Goal: Information Seeking & Learning: Learn about a topic

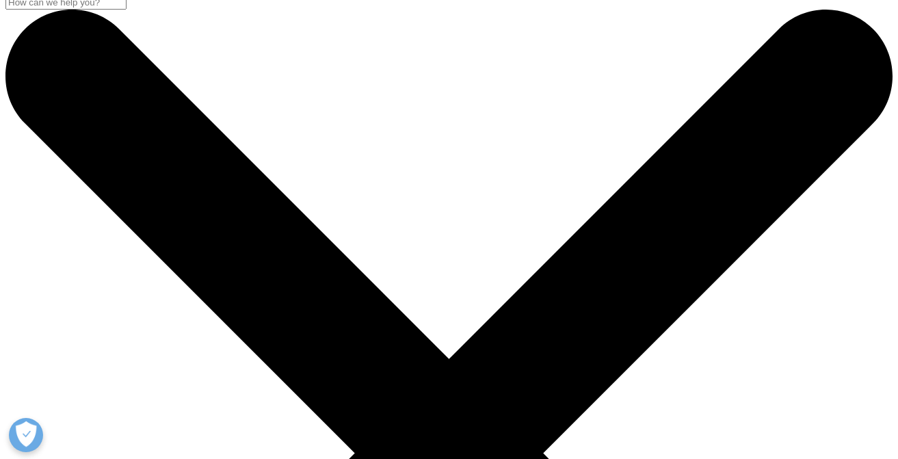
scroll to position [153, 807]
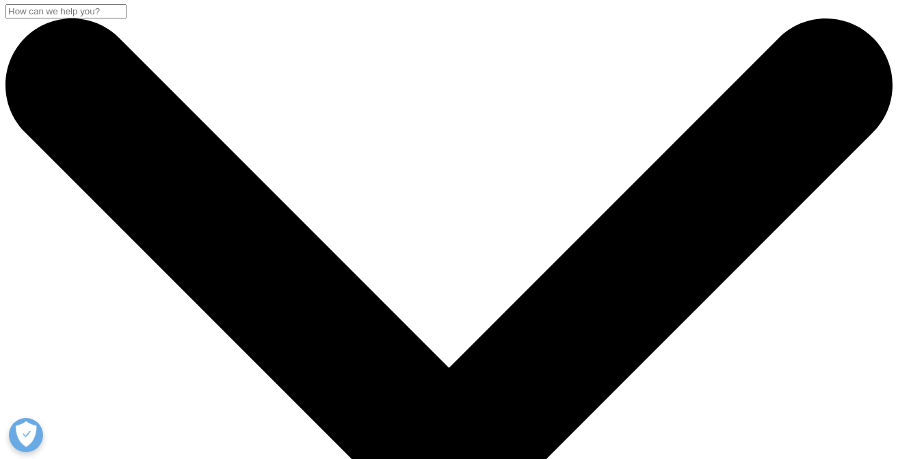
scroll to position [1, 0]
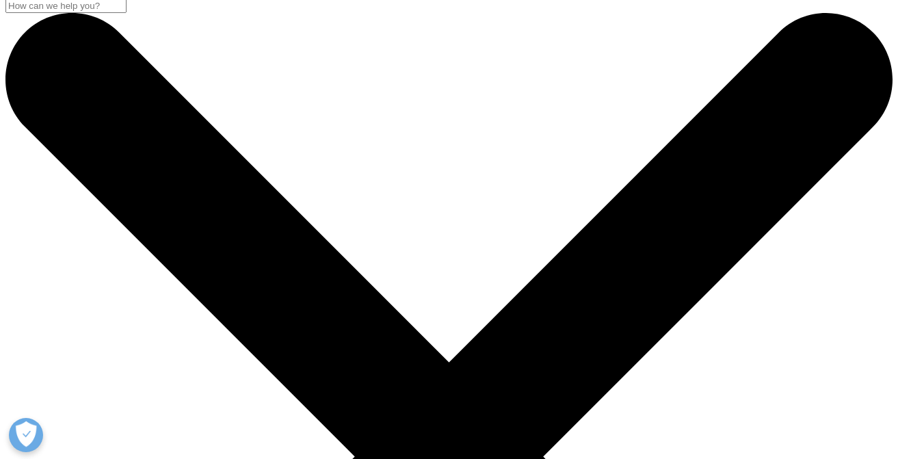
type input "panel"
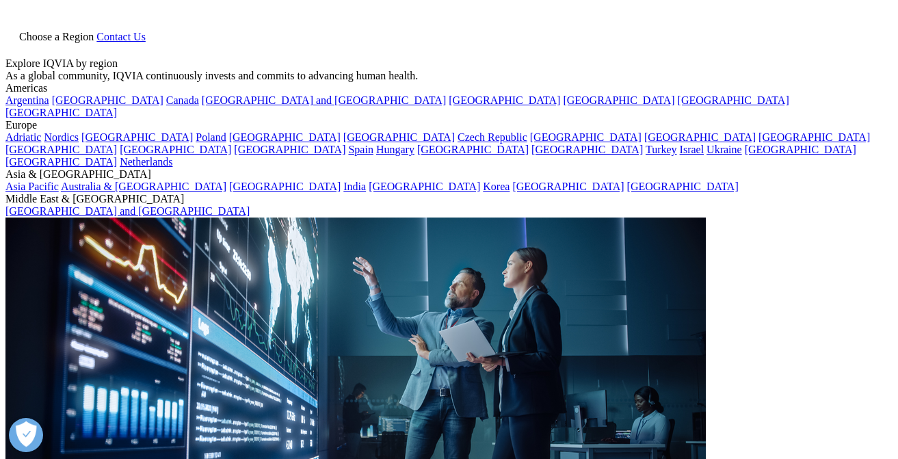
type input "panel"
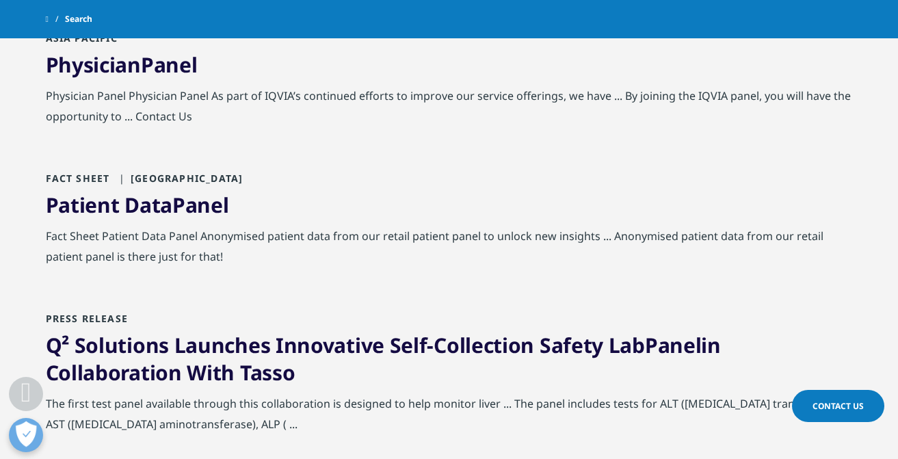
scroll to position [352, 0]
